Goal: Navigation & Orientation: Find specific page/section

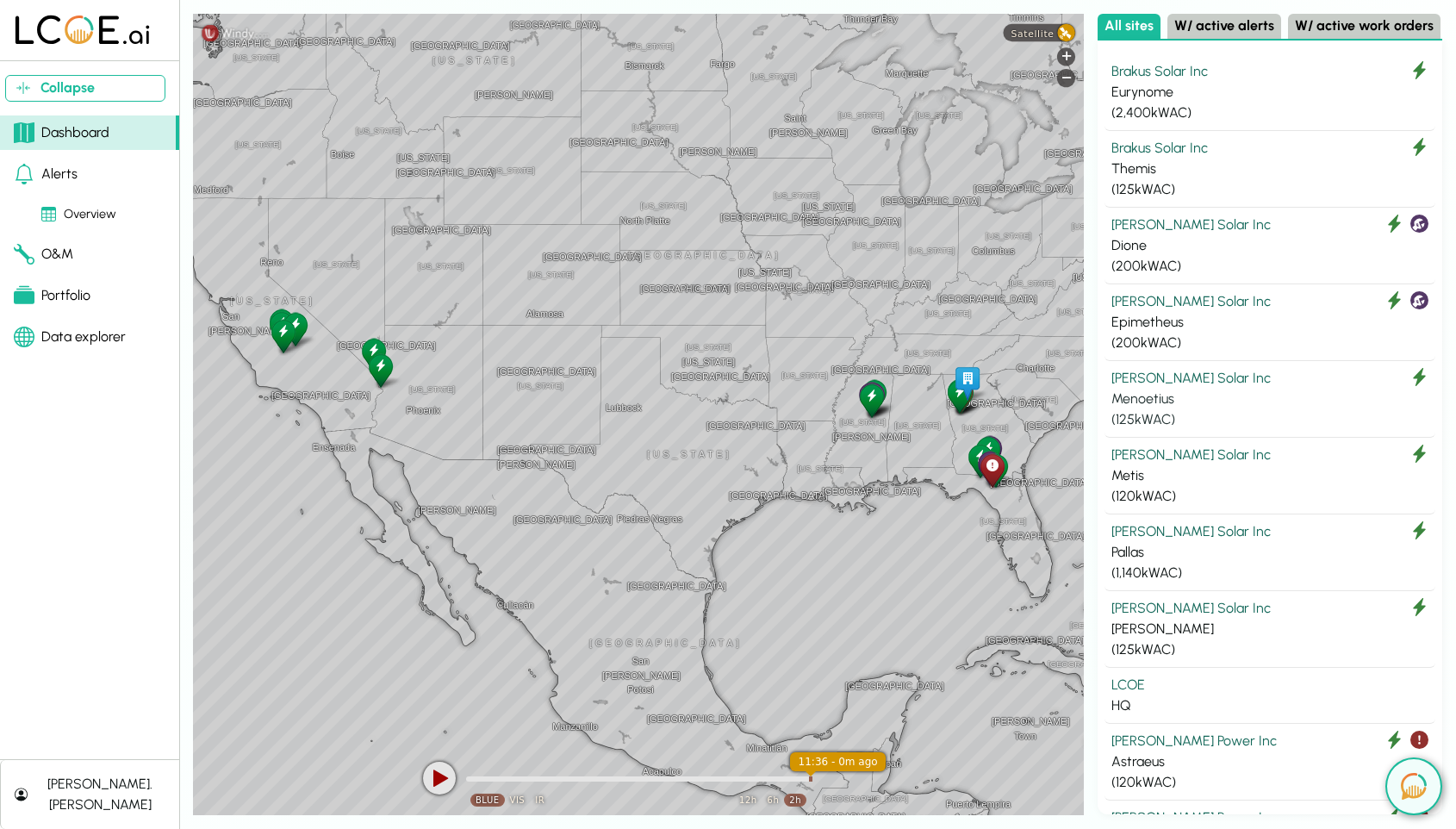
click at [1247, 410] on div "( 125 kWAC)" at bounding box center [1271, 419] width 317 height 20
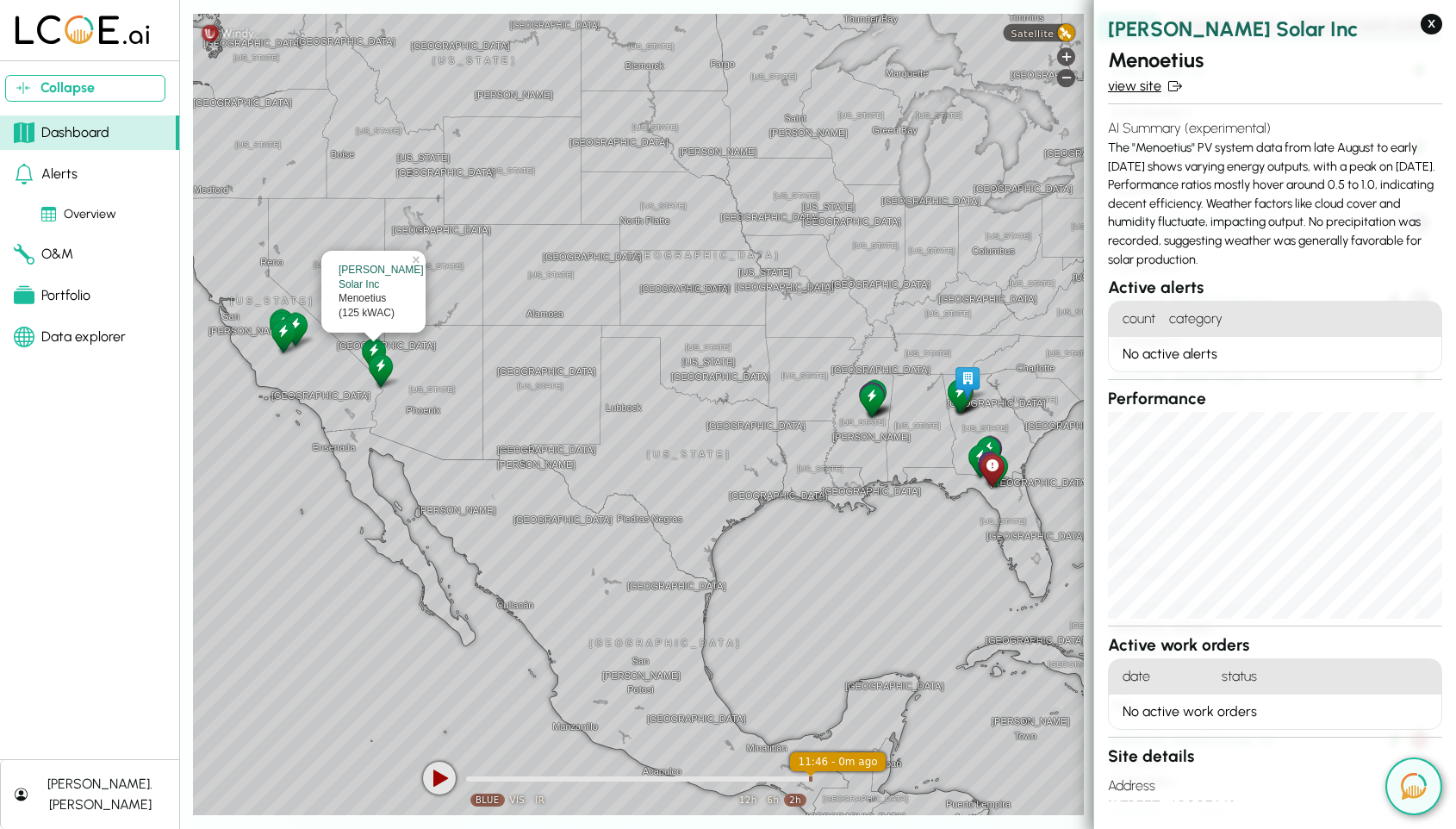
click at [1139, 91] on link "view site" at bounding box center [1275, 86] width 334 height 20
click at [1131, 83] on link "view site" at bounding box center [1275, 86] width 334 height 20
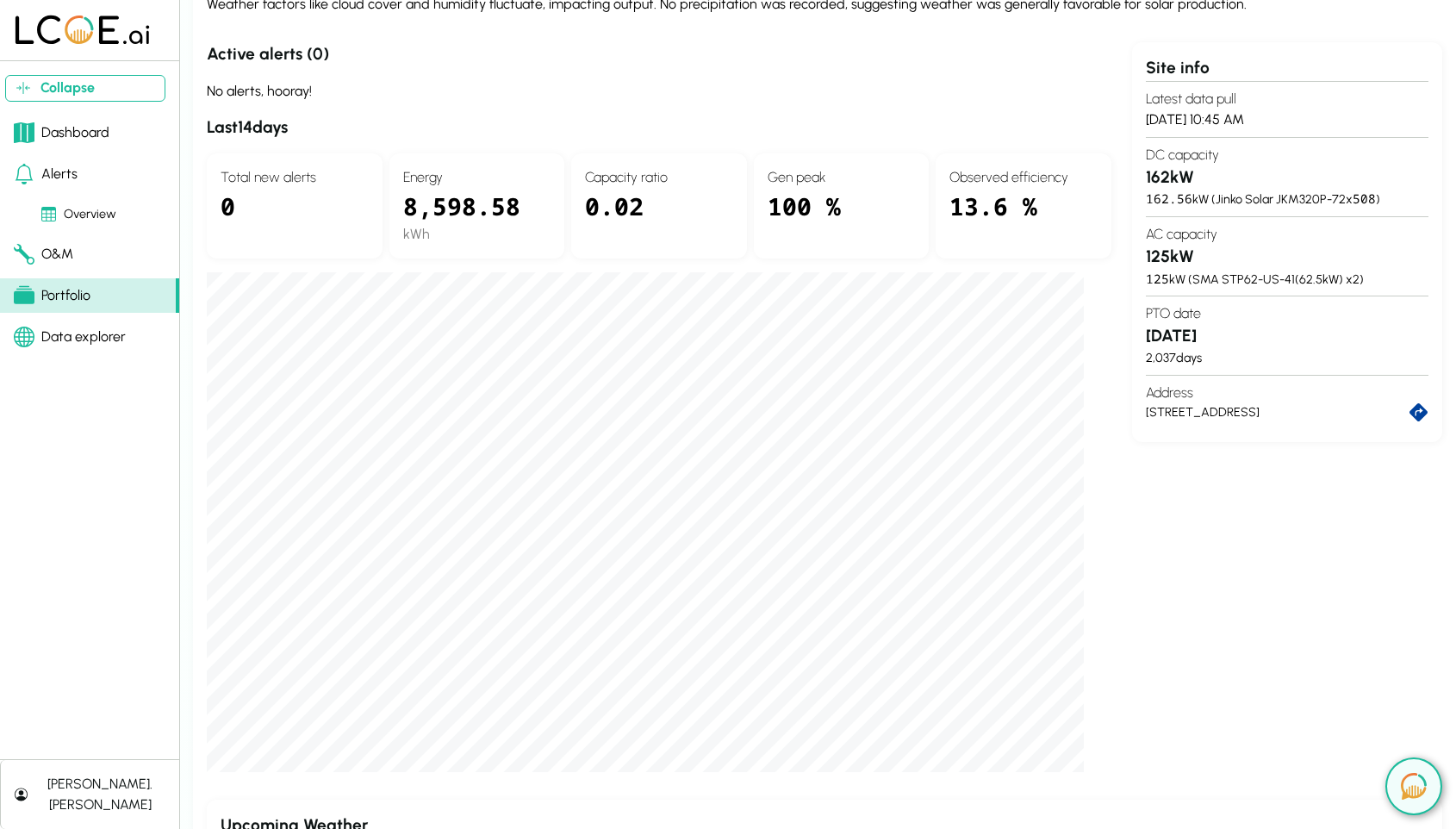
scroll to position [247, 0]
